Goal: Task Accomplishment & Management: Use online tool/utility

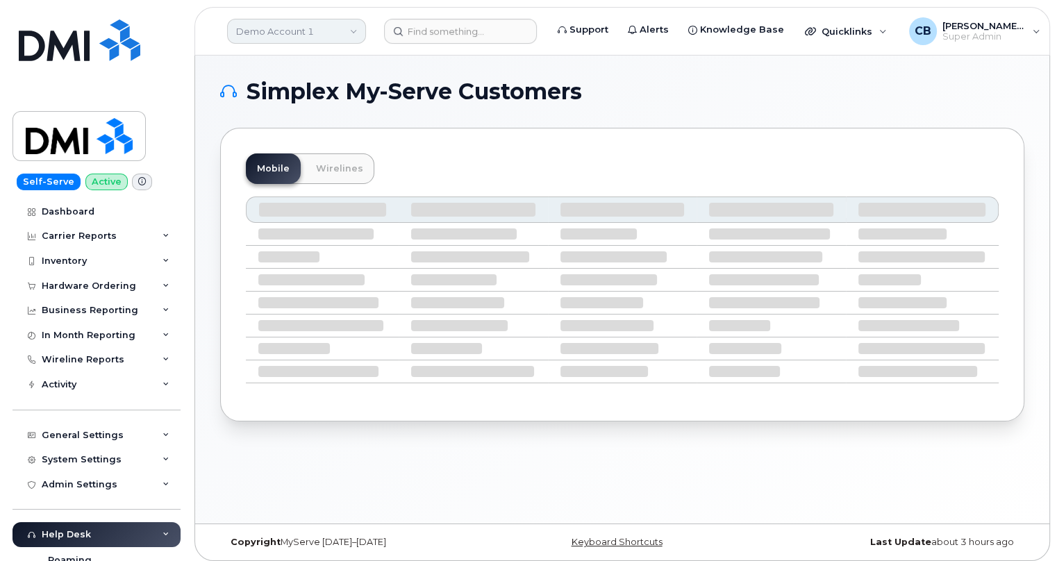
drag, startPoint x: 322, startPoint y: 43, endPoint x: 325, endPoint y: 33, distance: 10.1
click at [322, 42] on div "Demo Account 1" at bounding box center [296, 31] width 153 height 28
click at [327, 28] on link "Demo Account 1" at bounding box center [296, 31] width 139 height 25
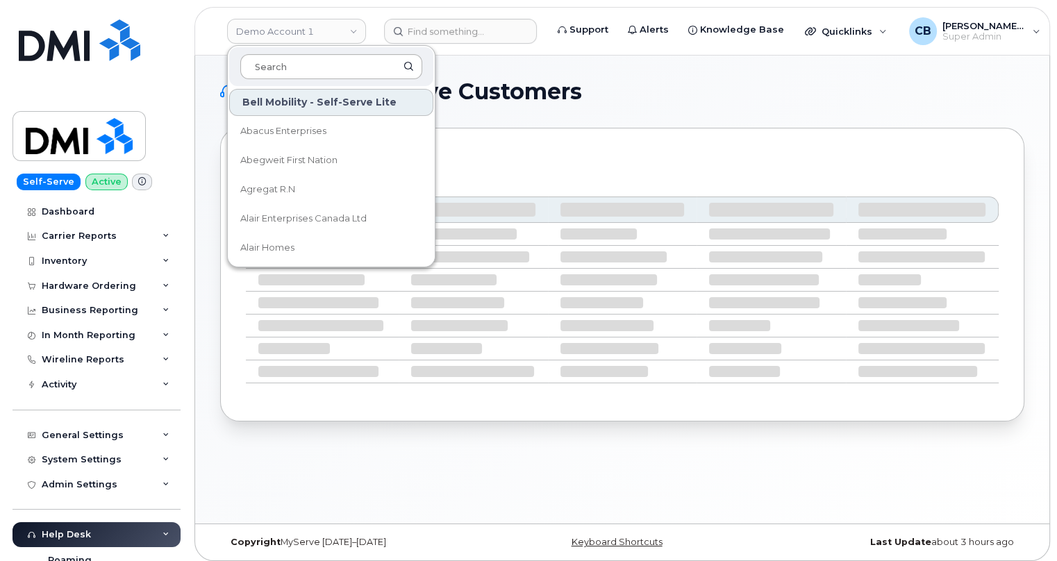
click at [319, 69] on input at bounding box center [331, 66] width 182 height 25
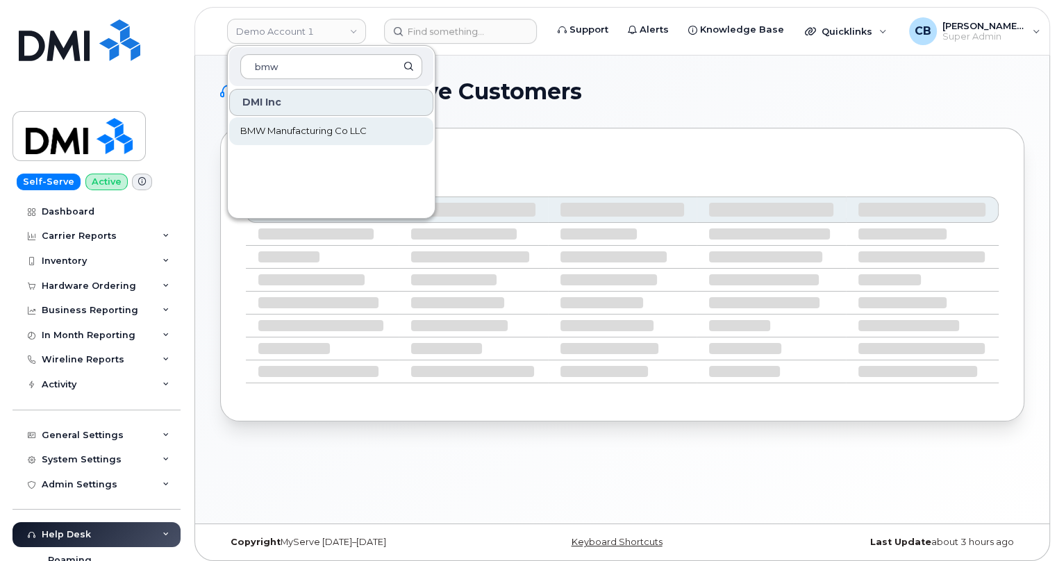
type input "bmw"
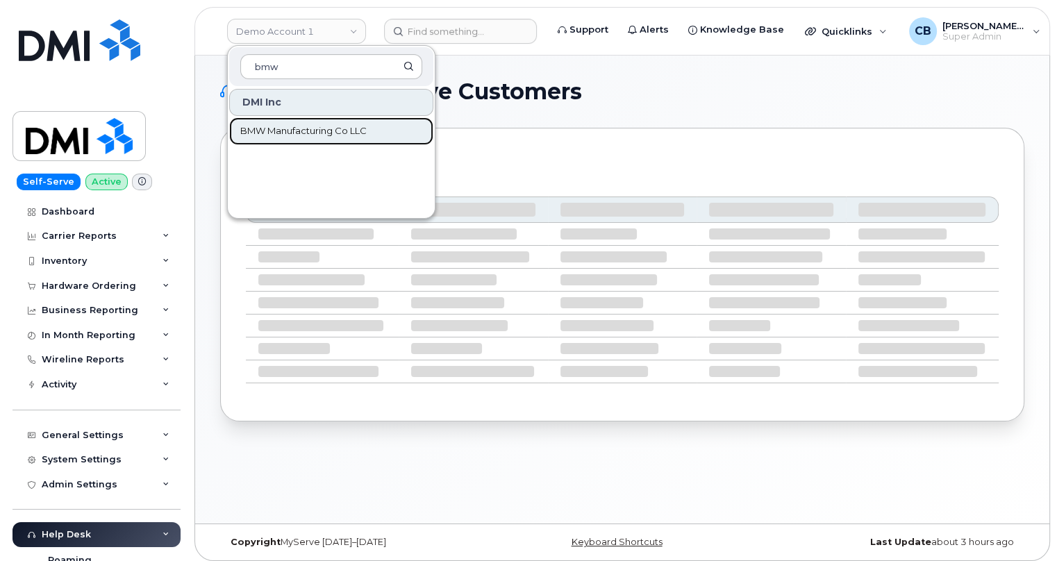
click at [348, 125] on span "BMW Manufacturing Co LLC" at bounding box center [303, 131] width 126 height 14
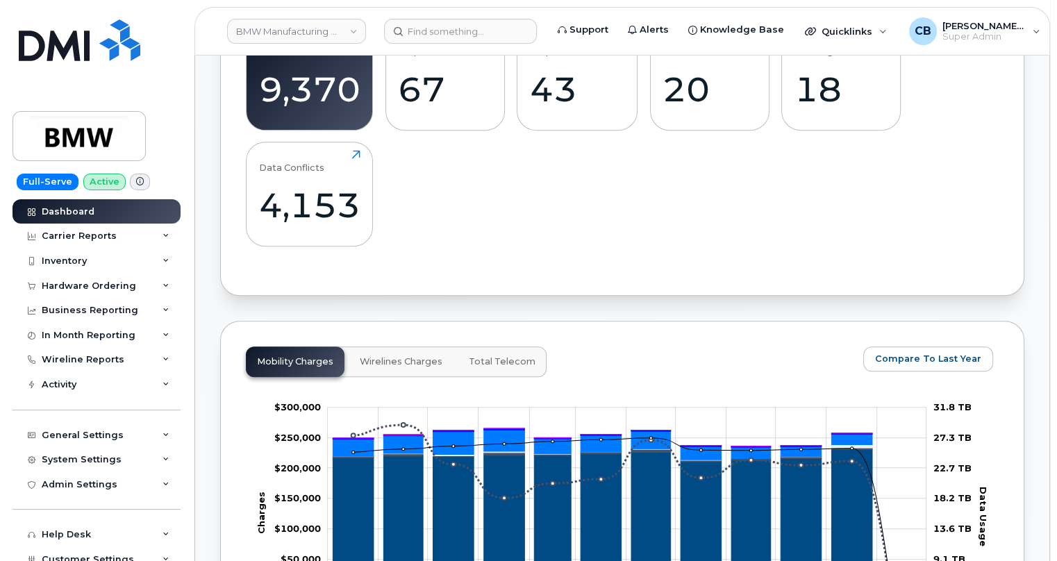
scroll to position [379, 0]
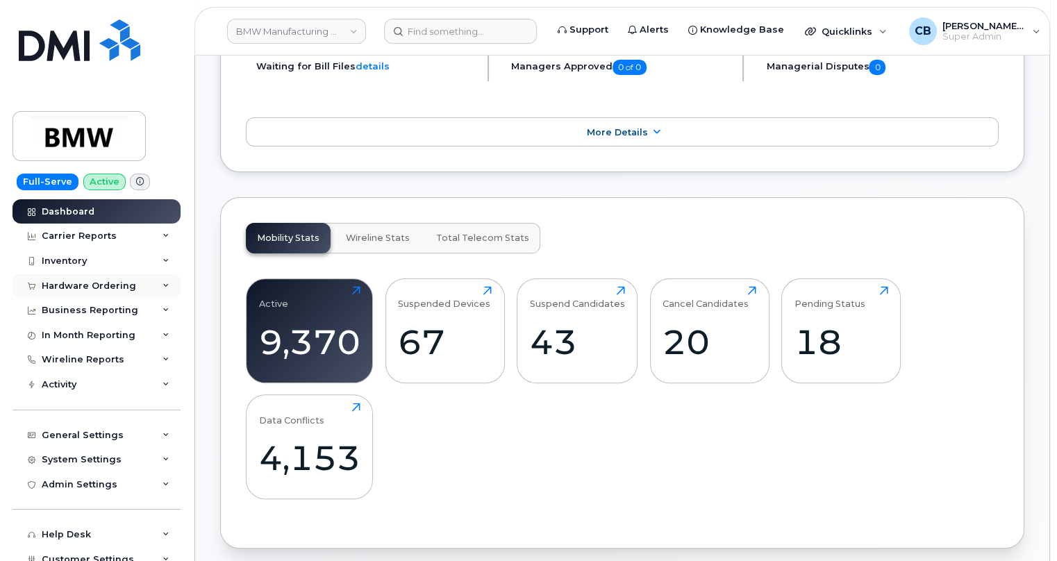
click at [98, 283] on div "Hardware Ordering" at bounding box center [89, 286] width 94 height 11
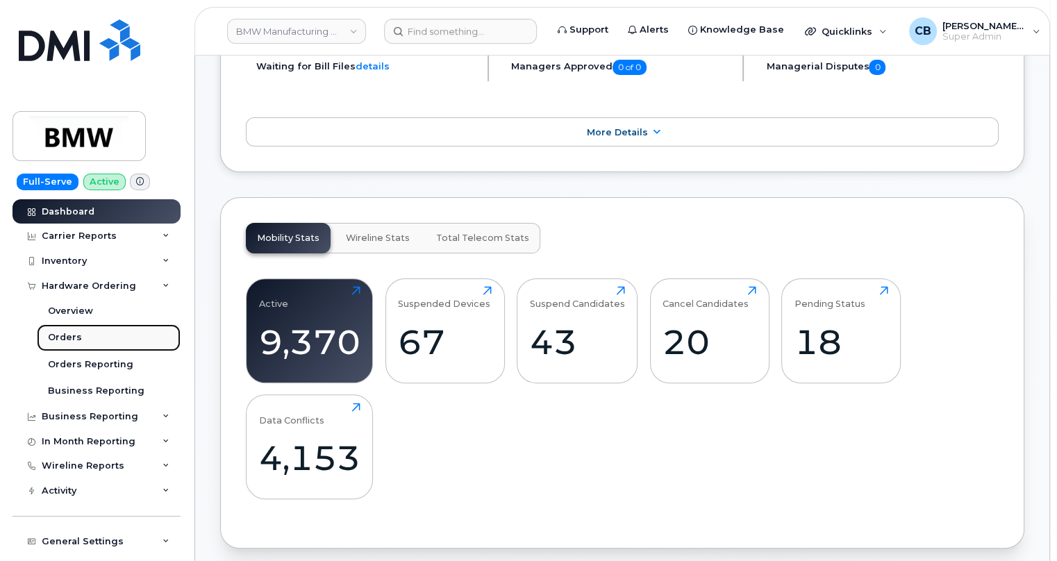
click at [60, 342] on div "Orders" at bounding box center [65, 337] width 34 height 13
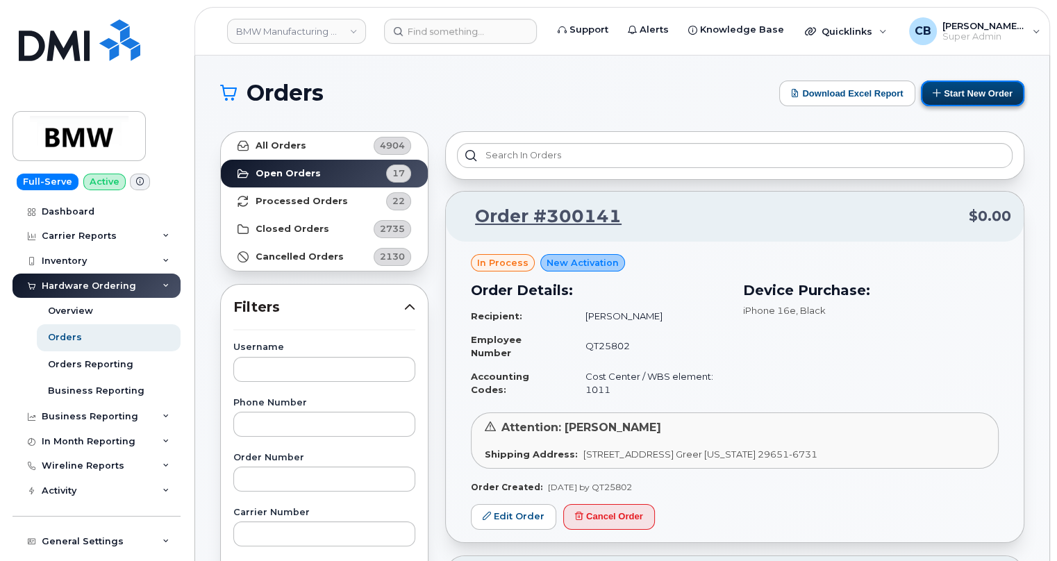
click at [959, 94] on button "Start New Order" at bounding box center [972, 94] width 103 height 26
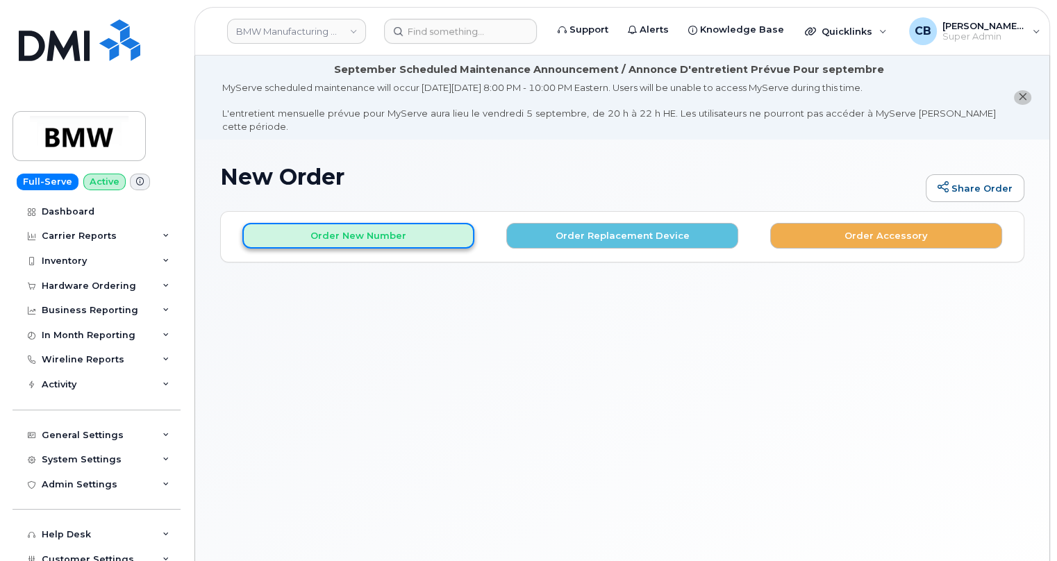
click at [329, 226] on button "Order New Number" at bounding box center [358, 236] width 232 height 26
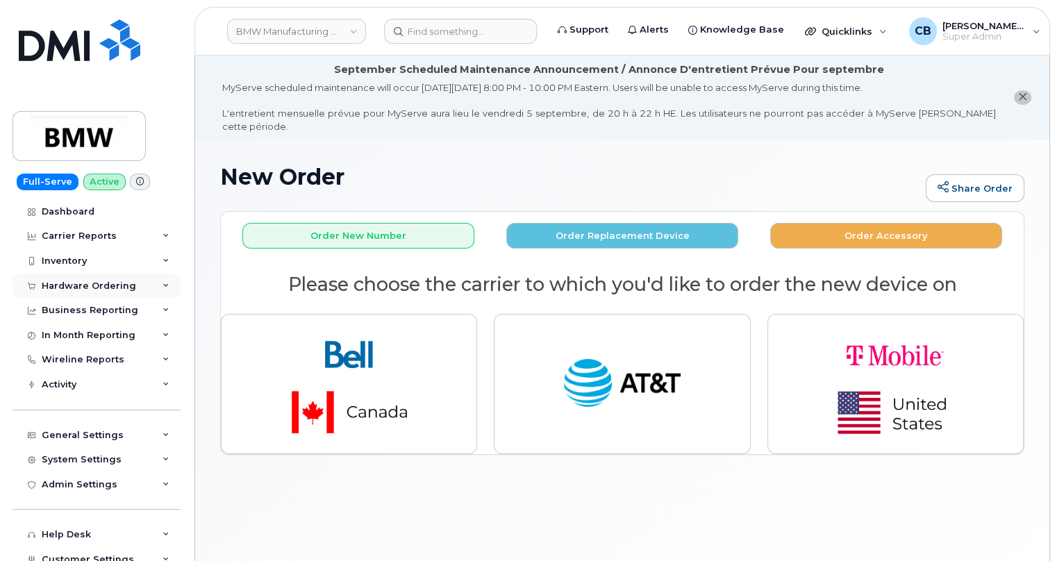
click at [95, 285] on div "Hardware Ordering" at bounding box center [89, 286] width 94 height 11
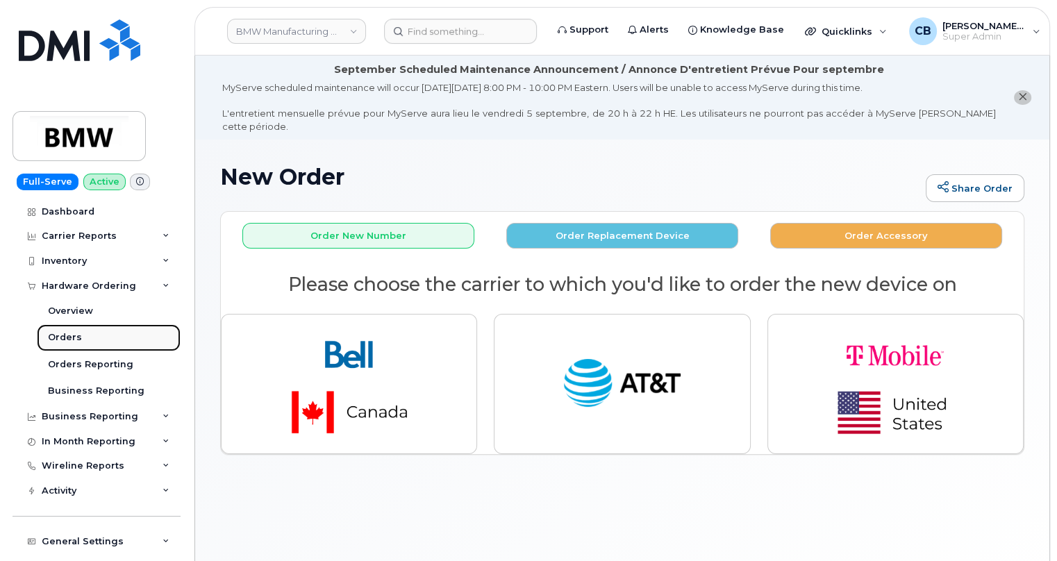
click at [60, 335] on div "Orders" at bounding box center [65, 337] width 34 height 13
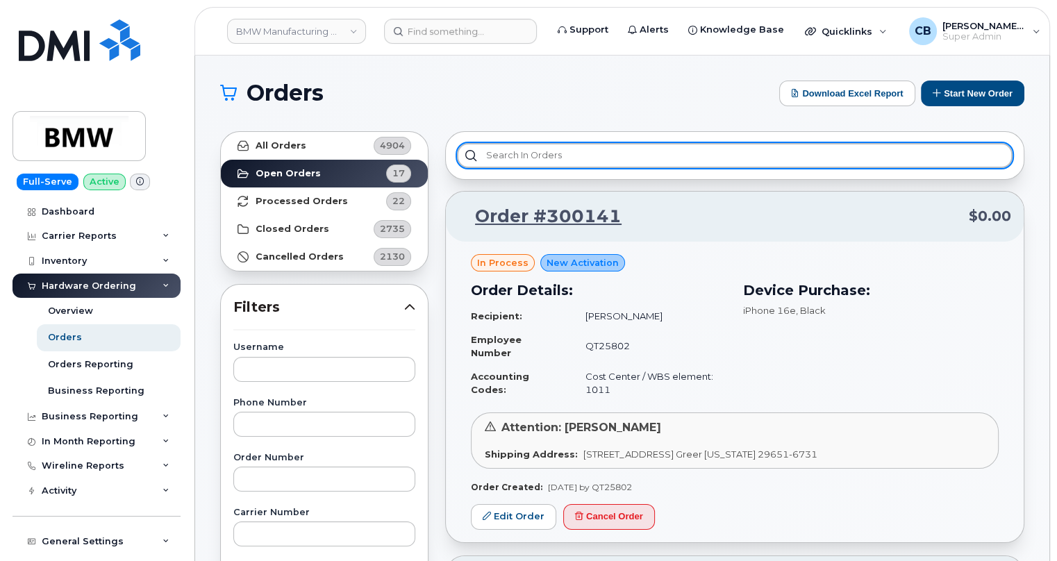
click at [541, 147] on input "text" at bounding box center [735, 155] width 556 height 25
type input "in process"
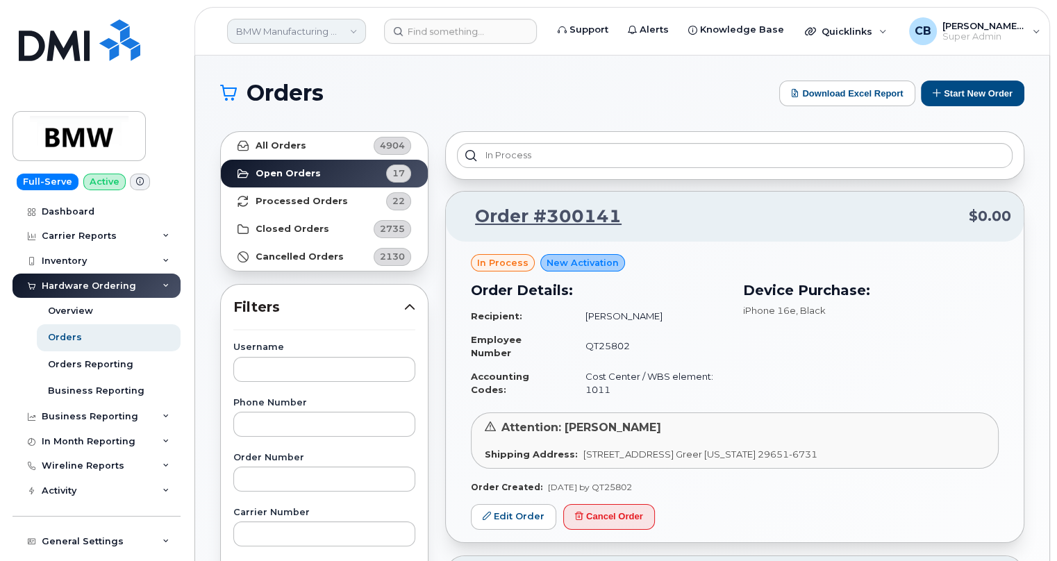
click at [348, 27] on link "BMW Manufacturing Co LLC" at bounding box center [296, 31] width 139 height 25
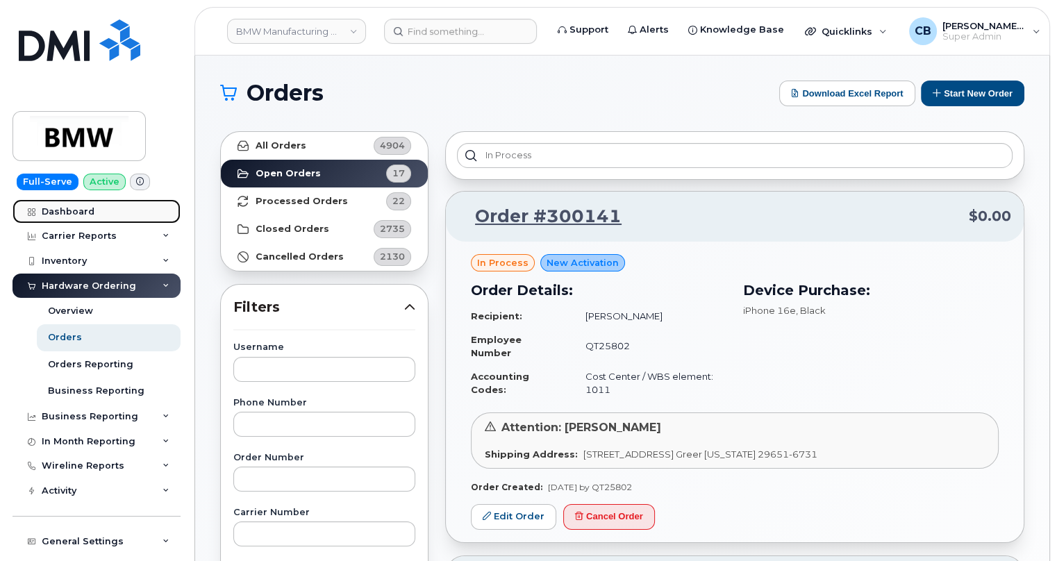
click at [59, 213] on div "Dashboard" at bounding box center [68, 211] width 53 height 11
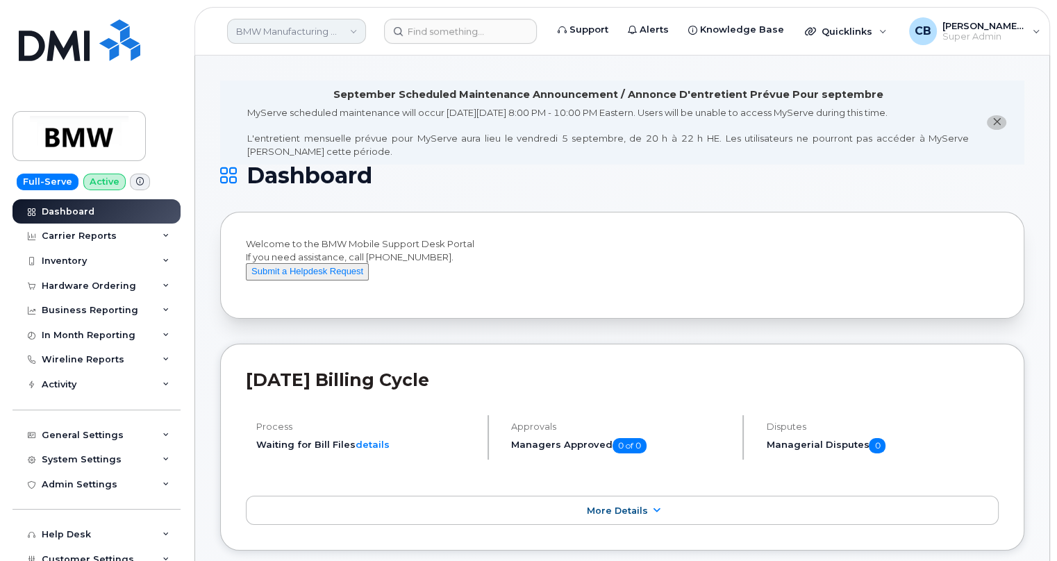
click at [281, 34] on link "BMW Manufacturing Co LLC" at bounding box center [296, 31] width 139 height 25
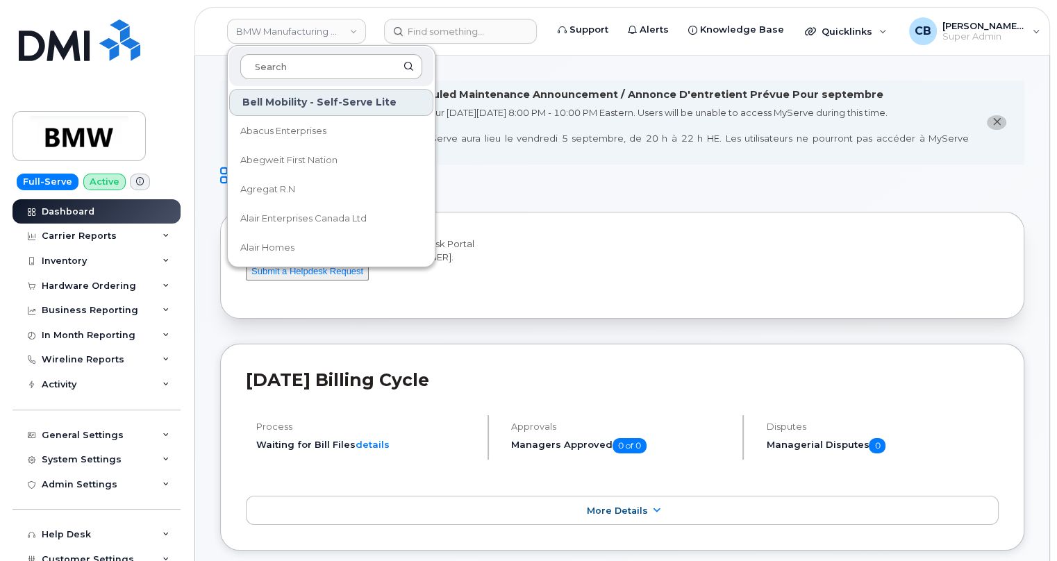
click at [276, 63] on input at bounding box center [331, 66] width 182 height 25
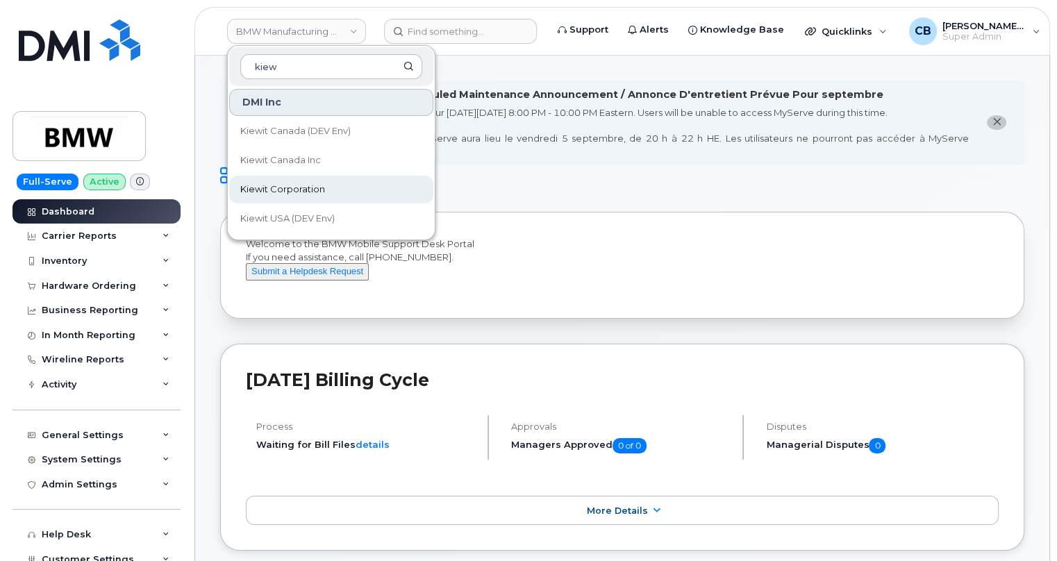
type input "kiew"
click at [298, 194] on span "Kiewit Corporation" at bounding box center [282, 190] width 85 height 14
